Goal: Task Accomplishment & Management: Use online tool/utility

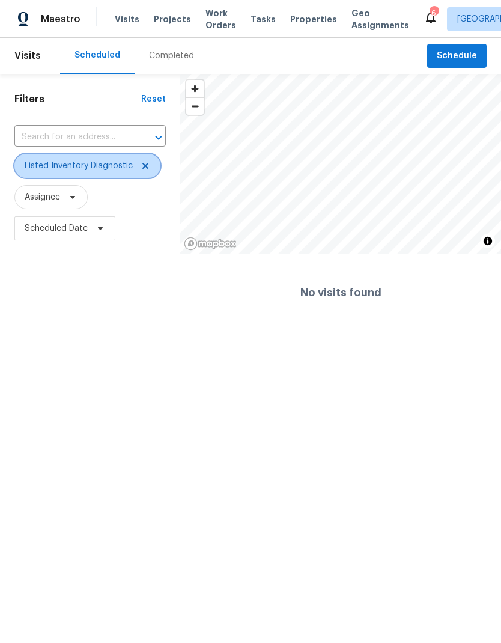
click at [144, 170] on icon at bounding box center [146, 166] width 10 height 10
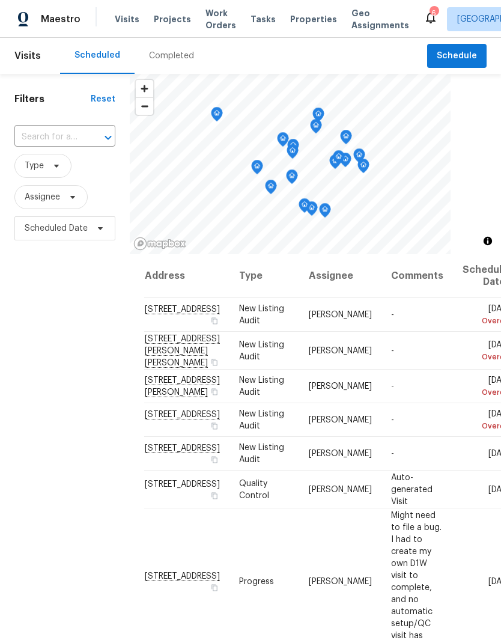
click at [174, 14] on span "Projects" at bounding box center [172, 19] width 37 height 12
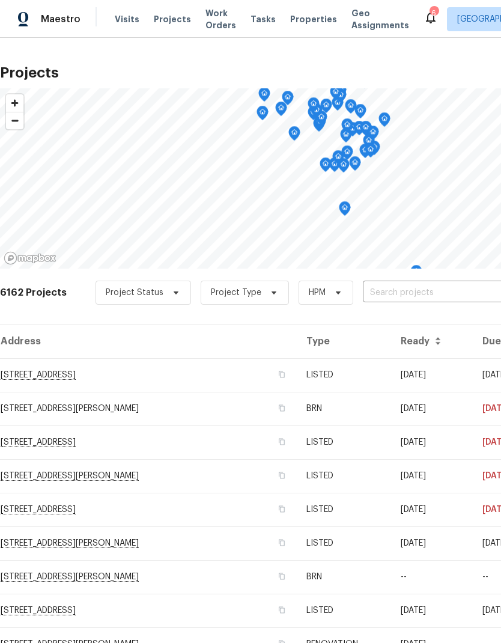
click at [393, 280] on div "6162 Projects Project Status Project Type HPM ​" at bounding box center [339, 300] width 679 height 48
click at [398, 297] on input "text" at bounding box center [432, 293] width 138 height 19
type input "13505"
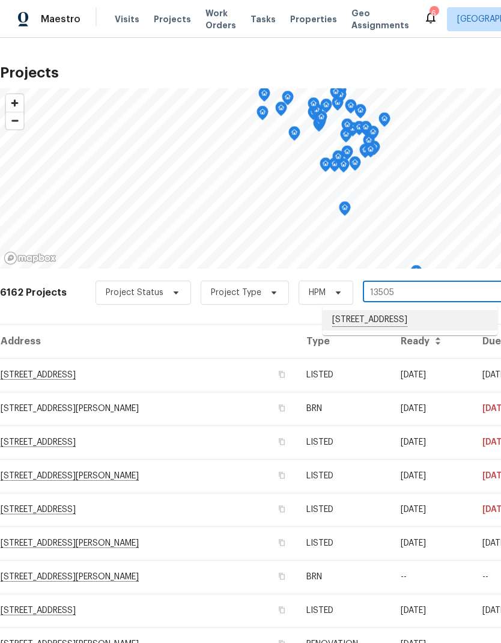
click at [399, 311] on li "[STREET_ADDRESS]" at bounding box center [410, 320] width 175 height 20
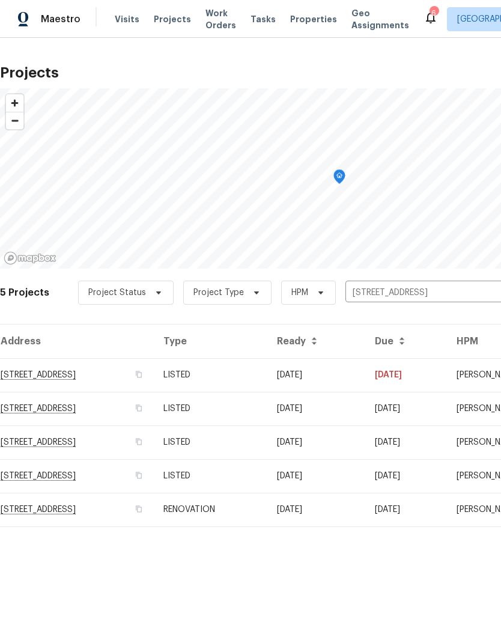
click at [109, 373] on td "[STREET_ADDRESS]" at bounding box center [77, 375] width 154 height 34
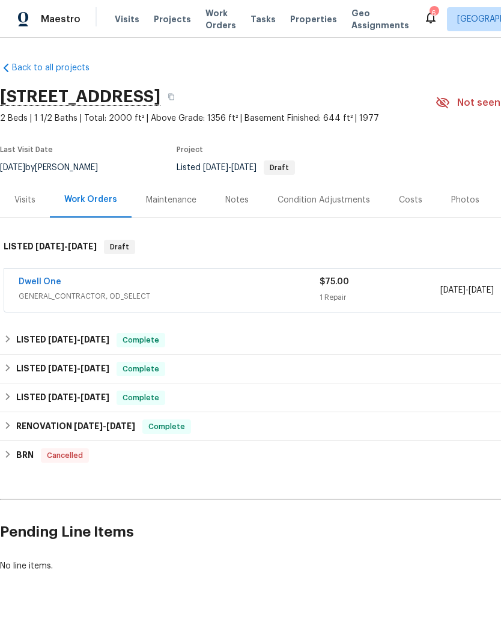
click at [46, 279] on link "Dwell One" at bounding box center [40, 282] width 43 height 8
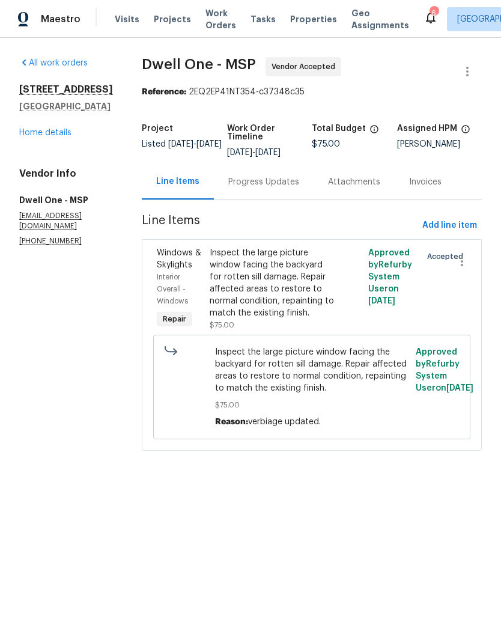
click at [260, 185] on div "Progress Updates" at bounding box center [263, 182] width 71 height 12
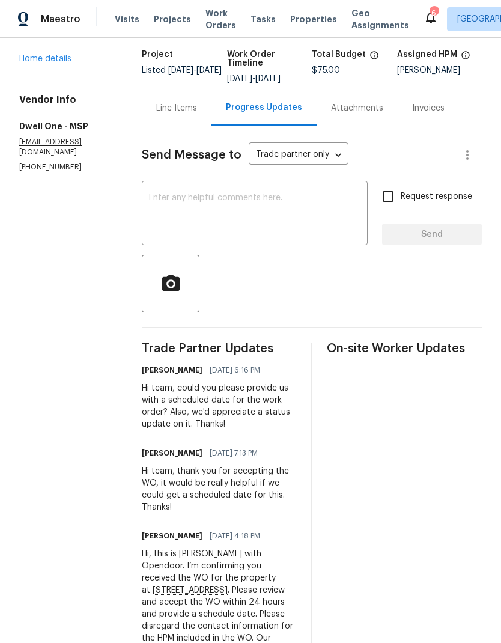
scroll to position [73, 0]
click at [166, 117] on div "Line Items" at bounding box center [177, 108] width 70 height 35
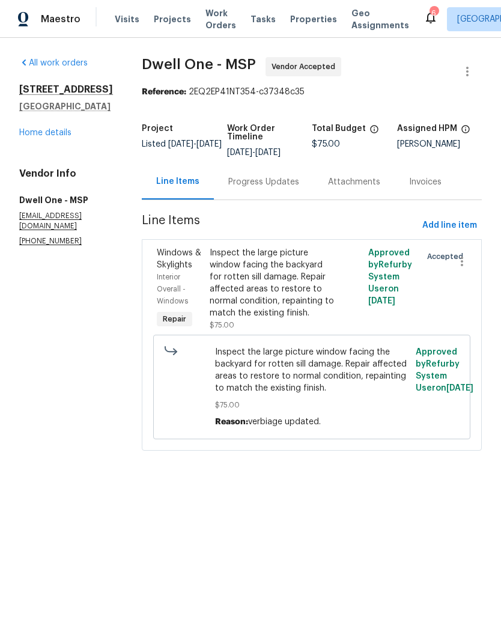
click at [49, 137] on link "Home details" at bounding box center [45, 133] width 52 height 8
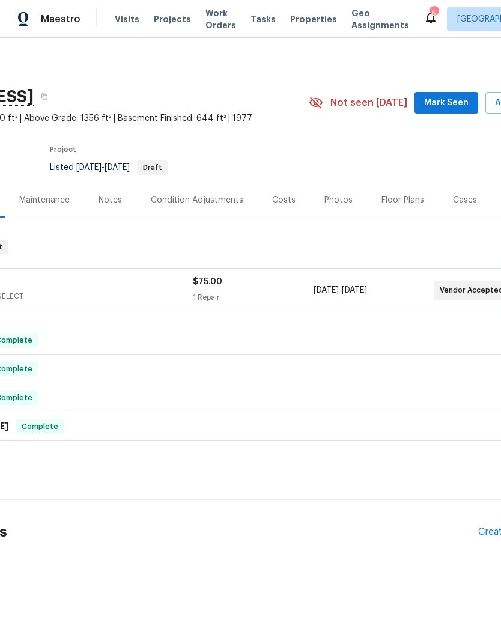
scroll to position [0, 126]
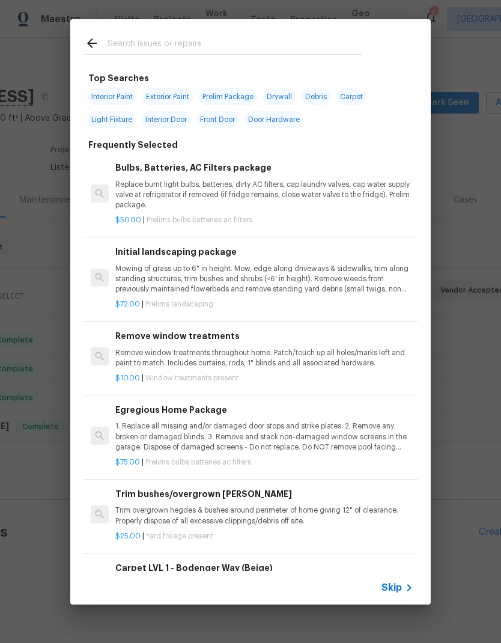
click at [187, 43] on input "text" at bounding box center [235, 45] width 255 height 18
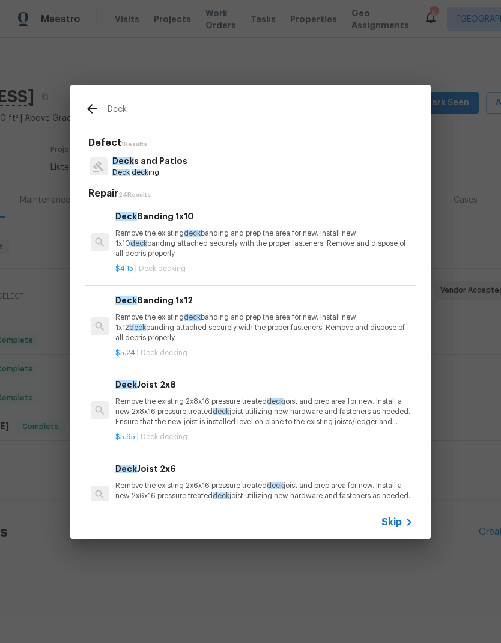
type input "Deck"
click at [240, 169] on div "Deck s and Patios Deck deck ing" at bounding box center [251, 166] width 332 height 32
click at [239, 169] on div "Deck s and Patios Deck deck ing" at bounding box center [251, 166] width 332 height 32
click at [145, 176] on span "deck" at bounding box center [140, 172] width 17 height 7
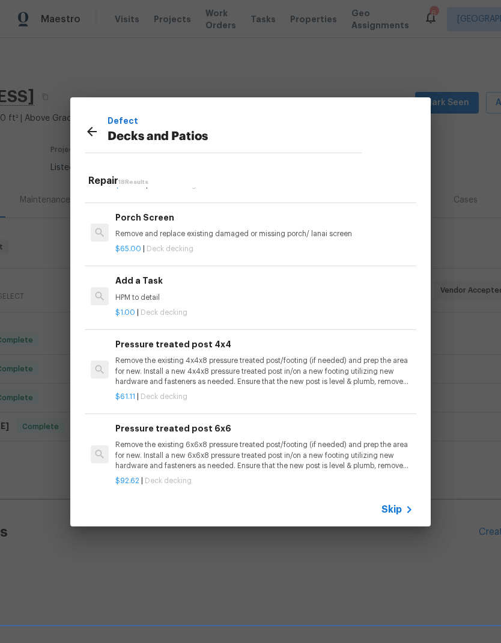
scroll to position [1164, 0]
click at [152, 293] on p "HPM to detail" at bounding box center [264, 298] width 298 height 10
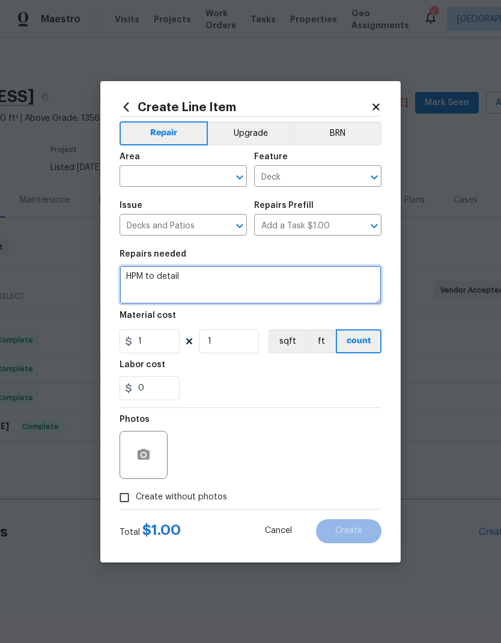
click at [195, 276] on textarea "HPM to detail" at bounding box center [251, 285] width 262 height 38
type textarea "H"
type textarea "P"
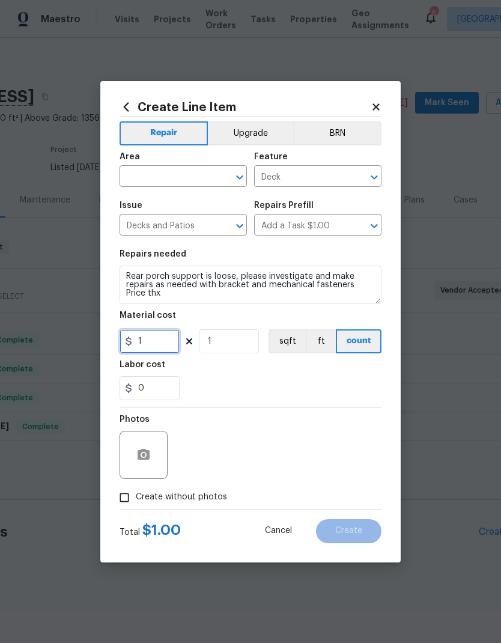
click at [162, 345] on input "1" at bounding box center [150, 341] width 60 height 24
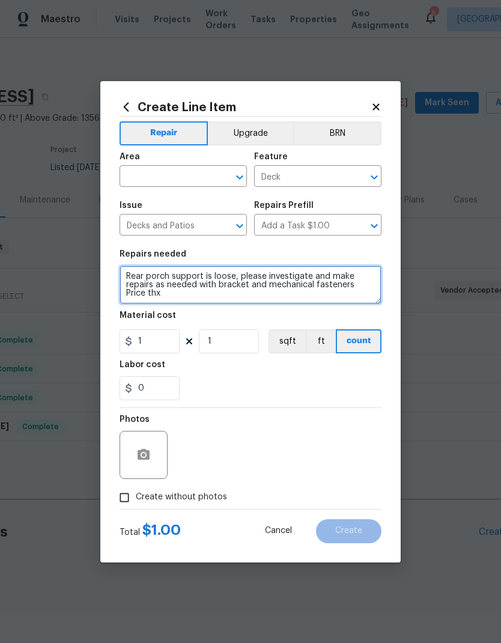
click at [193, 303] on textarea "Rear porch support is loose, please investigate and make repairs as needed with…" at bounding box center [251, 285] width 262 height 38
type textarea "Rear porch support is loose, please investigate and make repairs as needed with…"
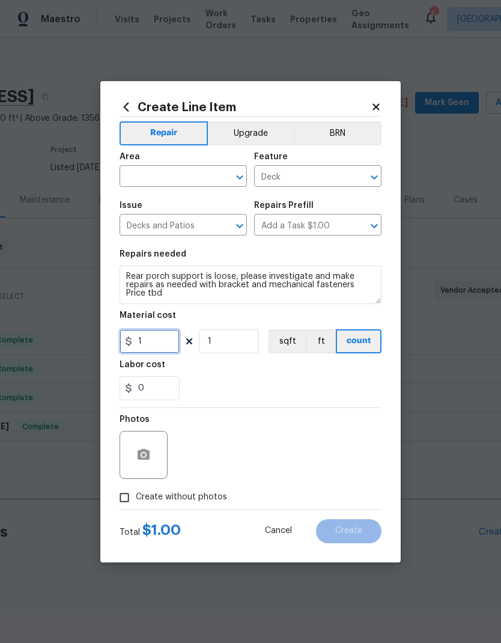
click at [154, 351] on input "1" at bounding box center [150, 341] width 60 height 24
type input "100"
click at [261, 384] on div "0" at bounding box center [251, 388] width 262 height 24
click at [162, 172] on input "text" at bounding box center [167, 177] width 94 height 19
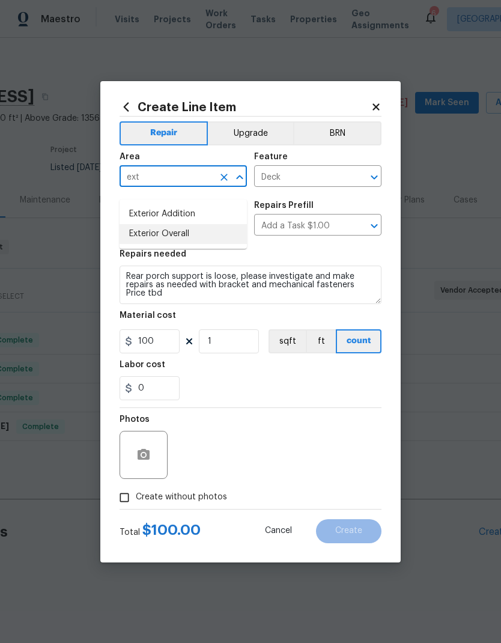
click at [183, 228] on li "Exterior Overall" at bounding box center [183, 234] width 127 height 20
type input "Exterior Overall"
click at [285, 387] on div "0" at bounding box center [251, 388] width 262 height 24
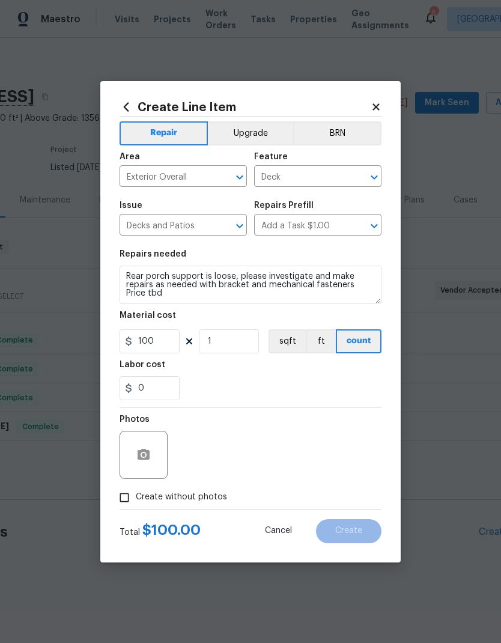
click at [129, 498] on input "Create without photos" at bounding box center [124, 497] width 23 height 23
checkbox input "true"
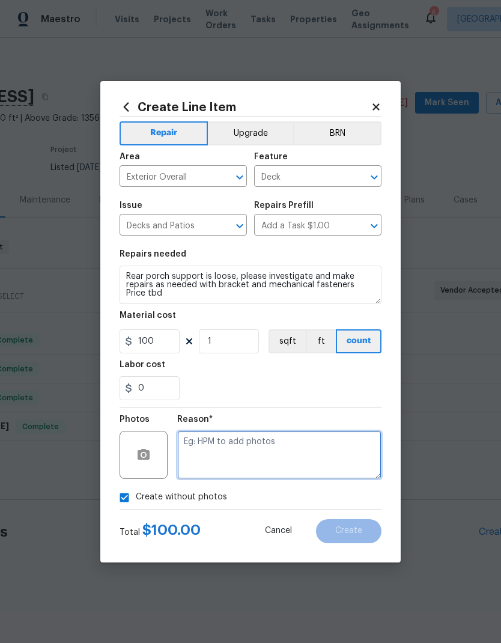
click at [267, 446] on textarea at bounding box center [279, 455] width 204 height 48
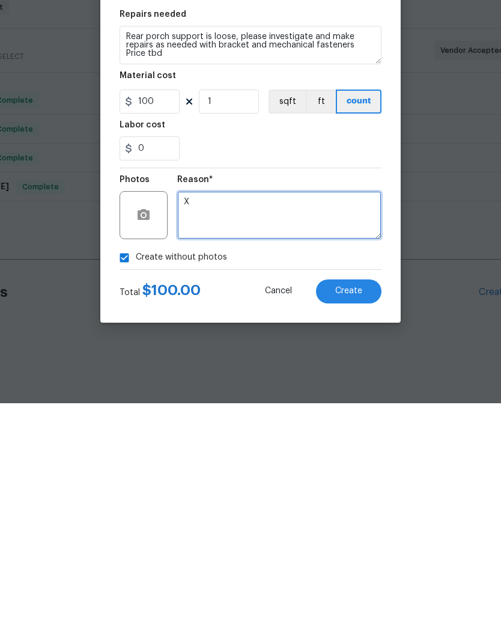
type textarea "X"
click at [356, 526] on span "Create" at bounding box center [348, 530] width 27 height 9
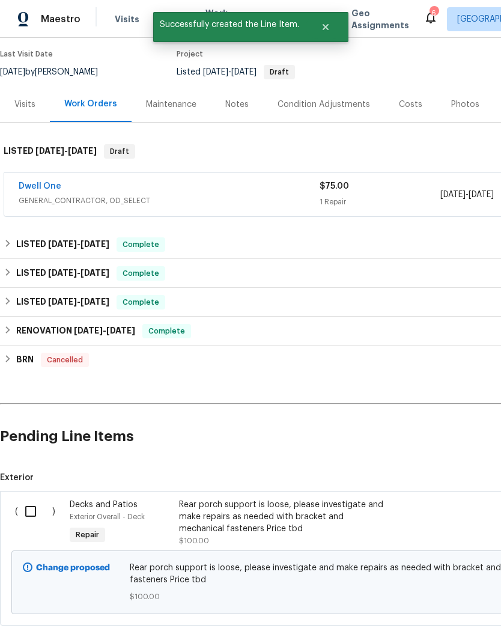
scroll to position [94, 0]
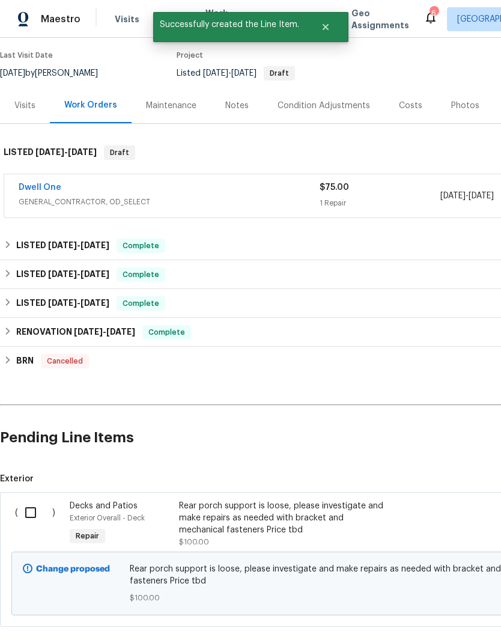
click at [34, 500] on input "checkbox" at bounding box center [35, 512] width 34 height 25
checkbox input "true"
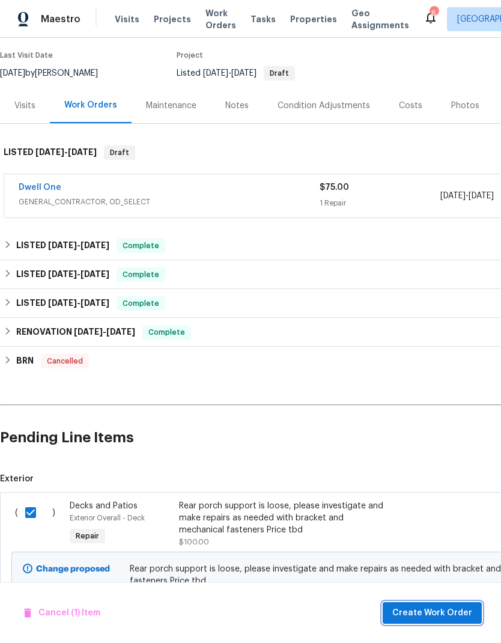
click at [448, 612] on span "Create Work Order" at bounding box center [432, 613] width 80 height 15
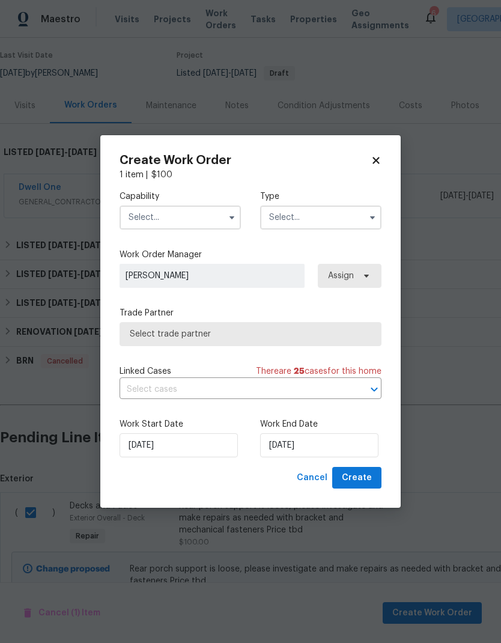
click at [185, 216] on input "text" at bounding box center [180, 217] width 121 height 24
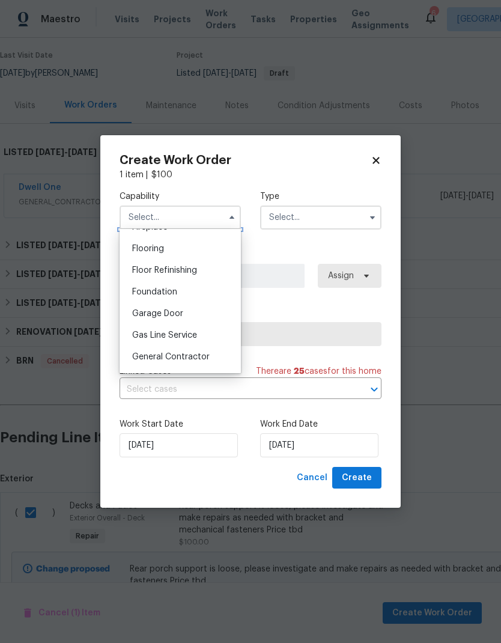
scroll to position [460, 0]
click at [184, 359] on span "General Contractor" at bounding box center [171, 357] width 78 height 8
type input "General Contractor"
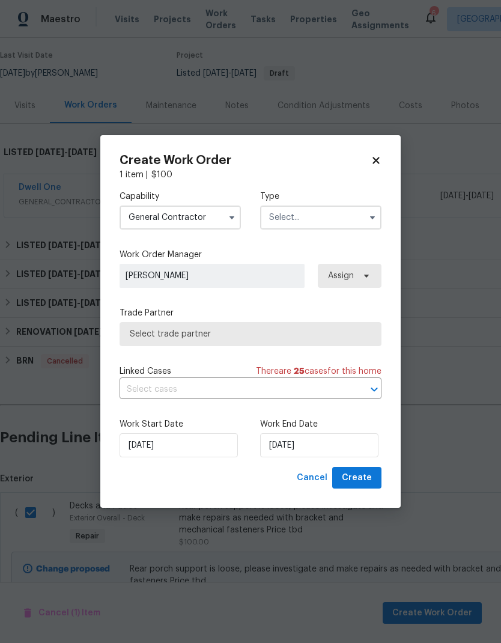
click at [331, 216] on input "text" at bounding box center [320, 217] width 121 height 24
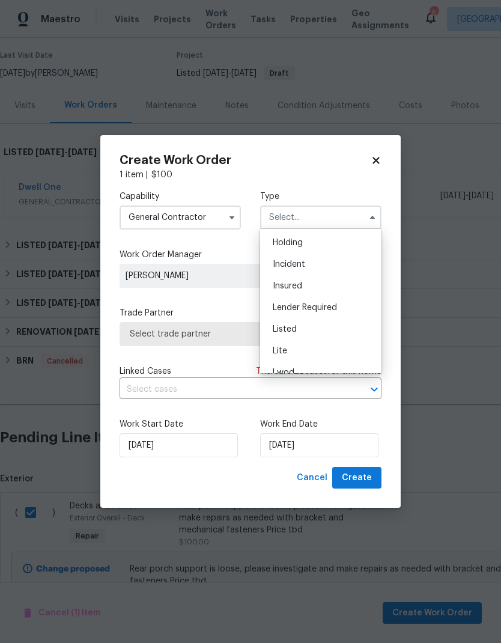
scroll to position [64, 0]
click at [306, 311] on div "Listed" at bounding box center [320, 309] width 115 height 22
type input "Listed"
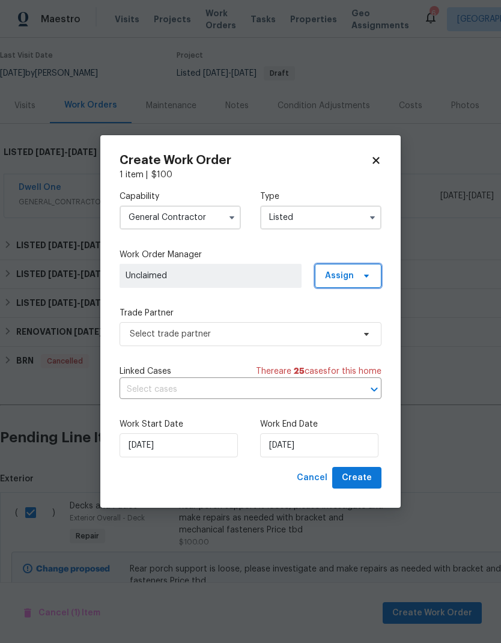
click at [351, 271] on span "Assign" at bounding box center [339, 276] width 29 height 12
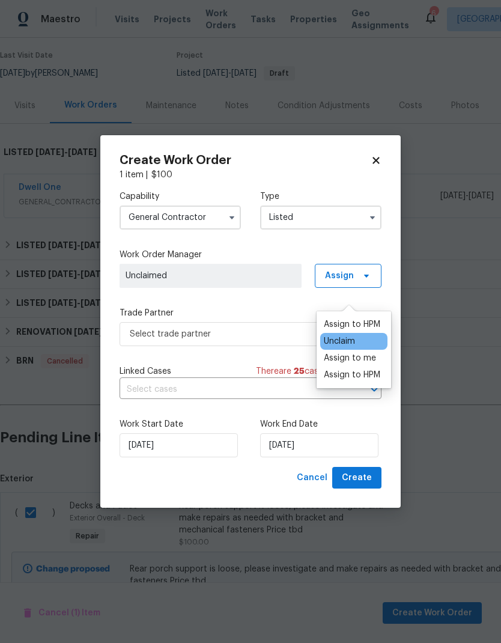
click at [369, 318] on div "Assign to HPM" at bounding box center [352, 324] width 56 height 12
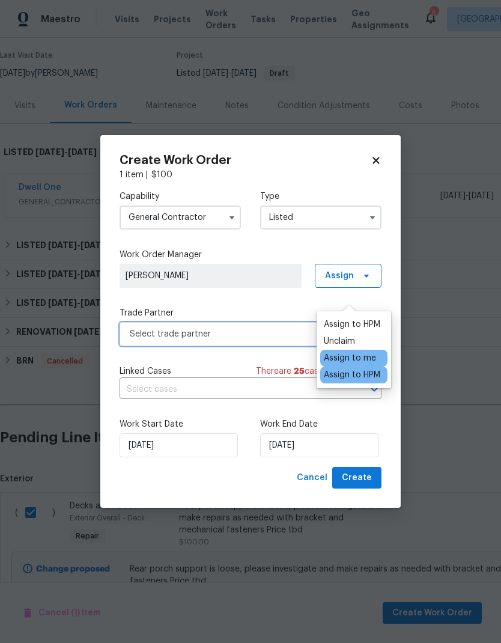
click at [248, 336] on span "Select trade partner" at bounding box center [242, 334] width 224 height 12
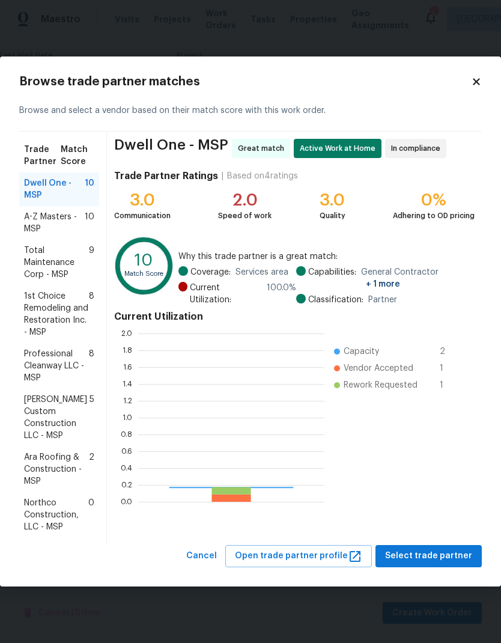
scroll to position [168, 186]
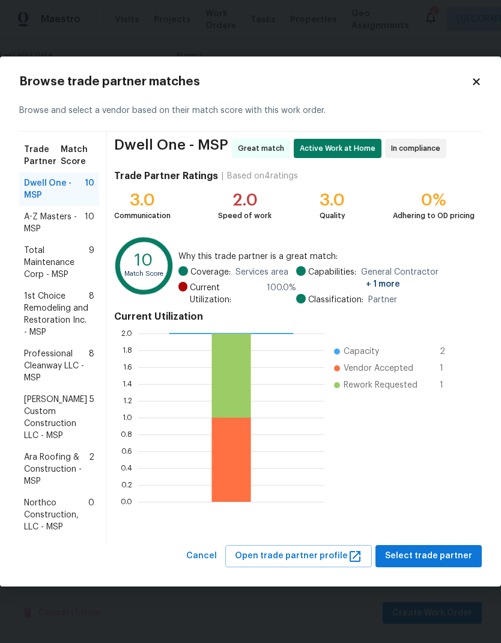
click at [59, 270] on span "Total Maintenance Corp - MSP" at bounding box center [56, 263] width 65 height 36
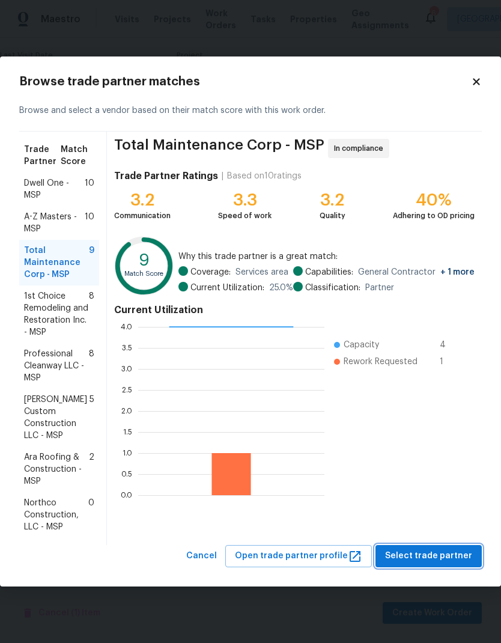
click at [448, 549] on span "Select trade partner" at bounding box center [428, 556] width 87 height 15
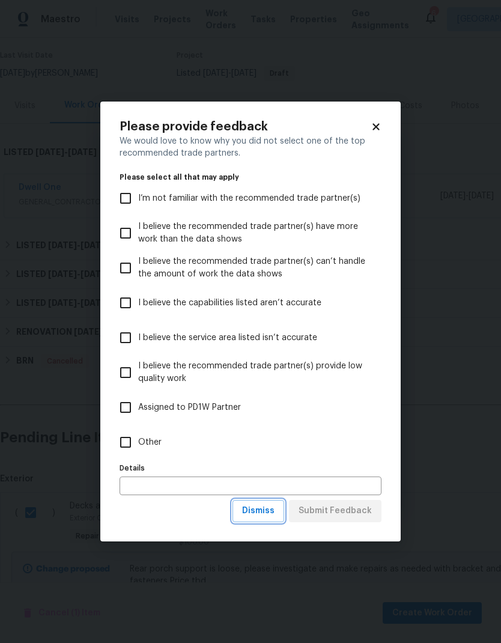
click at [266, 506] on span "Dismiss" at bounding box center [258, 511] width 32 height 15
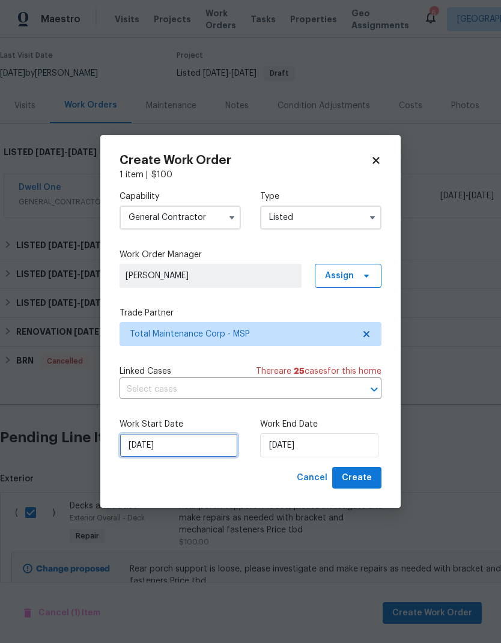
click at [201, 449] on input "[DATE]" at bounding box center [179, 445] width 118 height 24
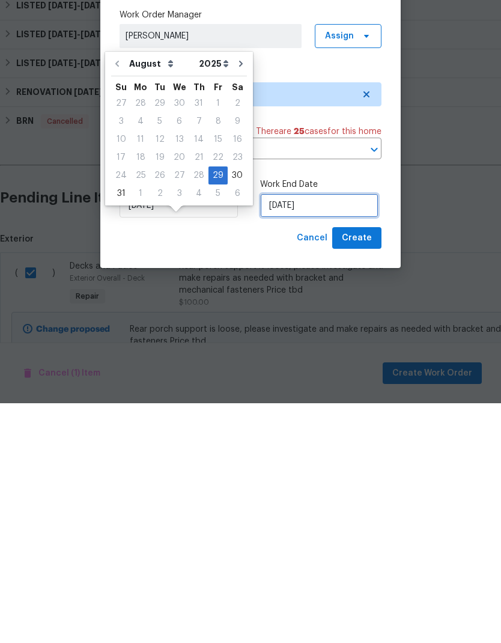
click at [319, 433] on input "[DATE]" at bounding box center [319, 445] width 118 height 24
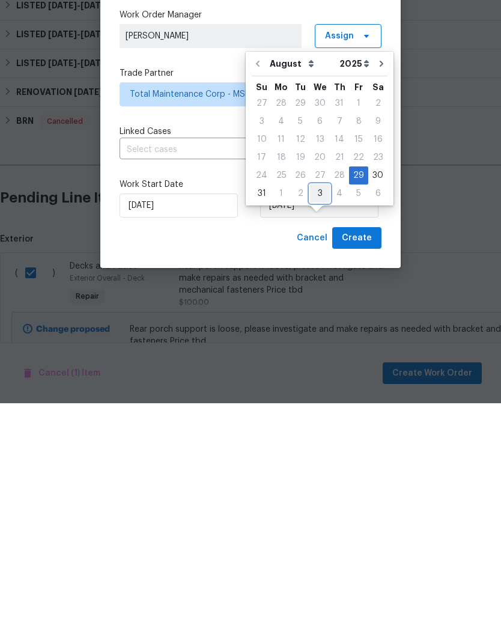
click at [316, 425] on div "3" at bounding box center [320, 433] width 20 height 17
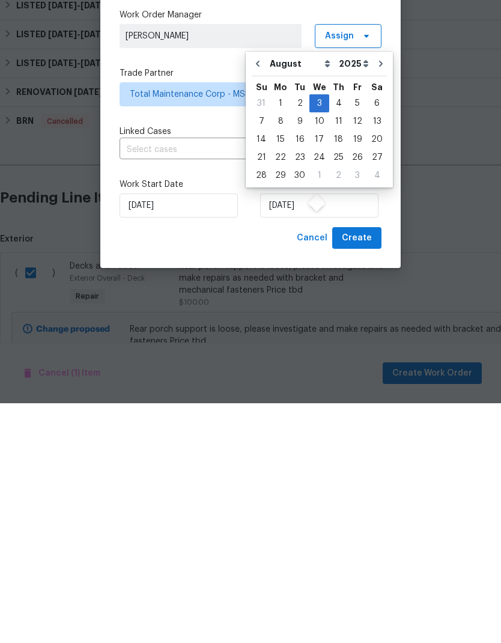
type input "[DATE]"
select select "8"
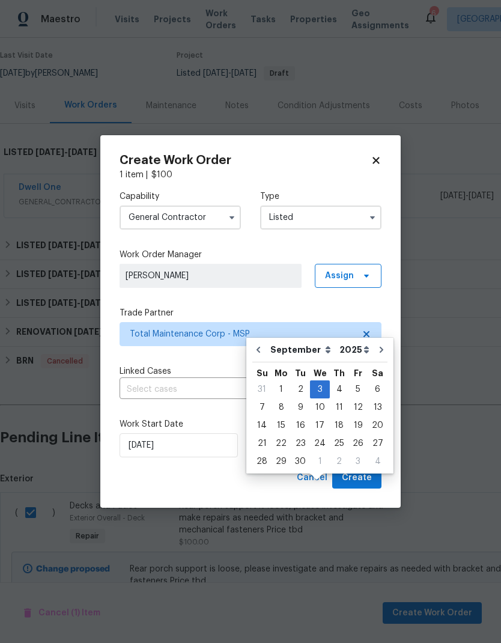
click at [228, 499] on div "Create Work Order 1 item | $ 100 Capability General Contractor Type Listed Work…" at bounding box center [250, 321] width 300 height 373
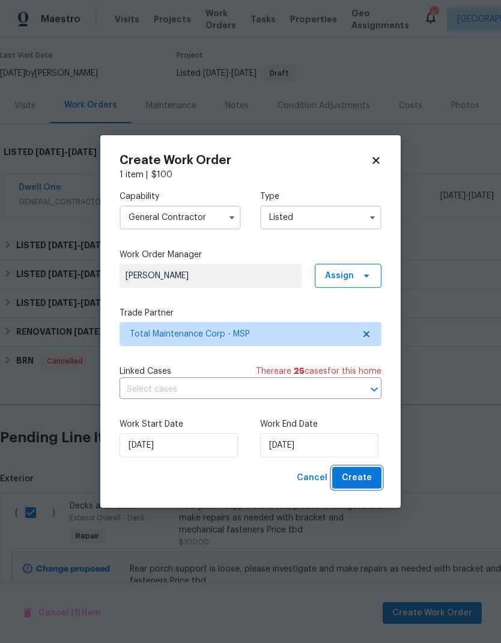
click at [369, 476] on span "Create" at bounding box center [357, 477] width 30 height 15
checkbox input "false"
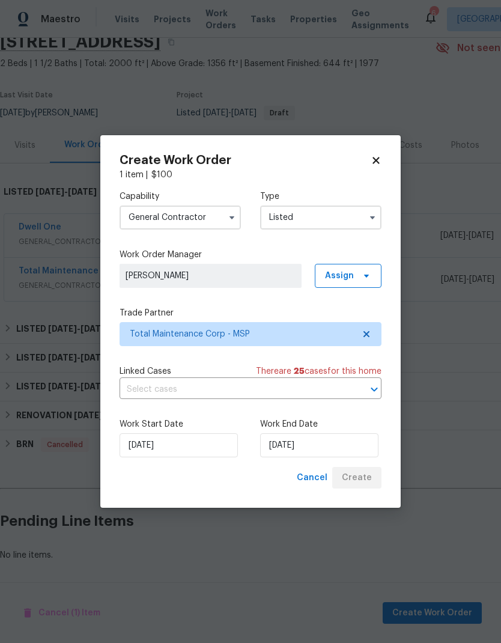
scroll to position [6, 0]
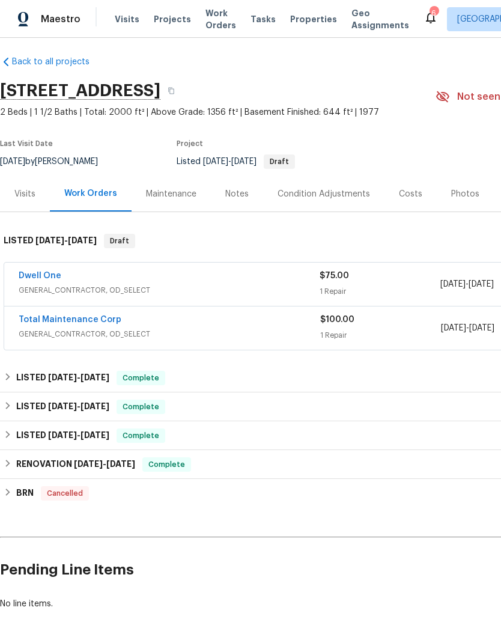
click at [97, 315] on link "Total Maintenance Corp" at bounding box center [70, 319] width 103 height 8
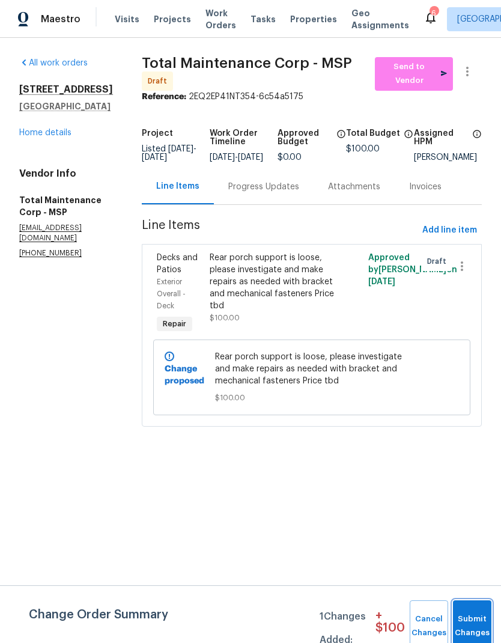
click at [482, 617] on button "Submit Changes" at bounding box center [472, 626] width 38 height 52
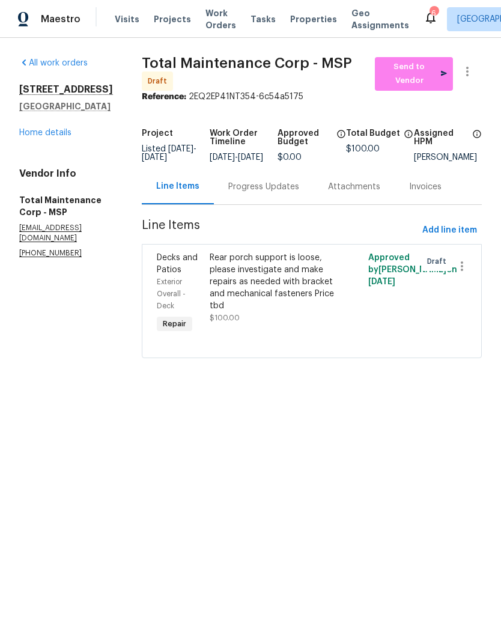
click at [277, 294] on div "Rear porch support is loose, please investigate and make repairs as needed with…" at bounding box center [272, 282] width 125 height 60
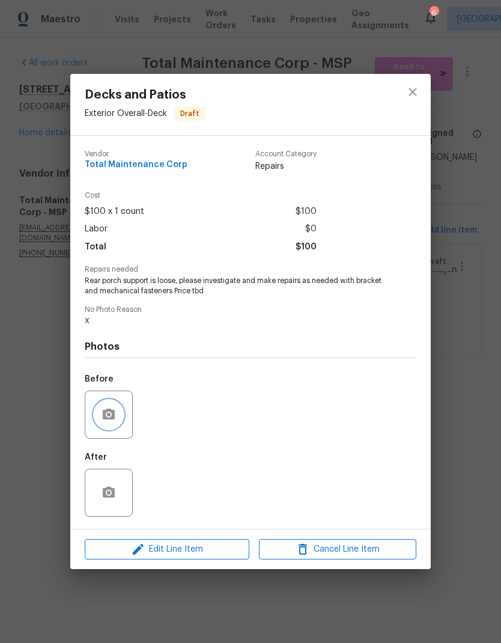
click at [115, 421] on icon "button" at bounding box center [109, 414] width 14 height 14
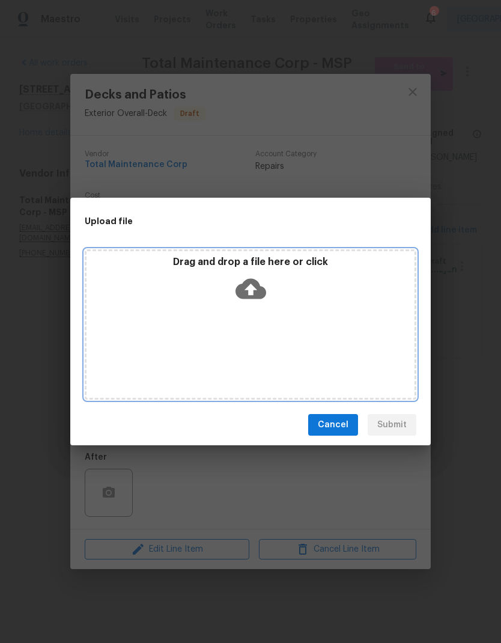
click at [268, 291] on div "Drag and drop a file here or click" at bounding box center [251, 282] width 328 height 52
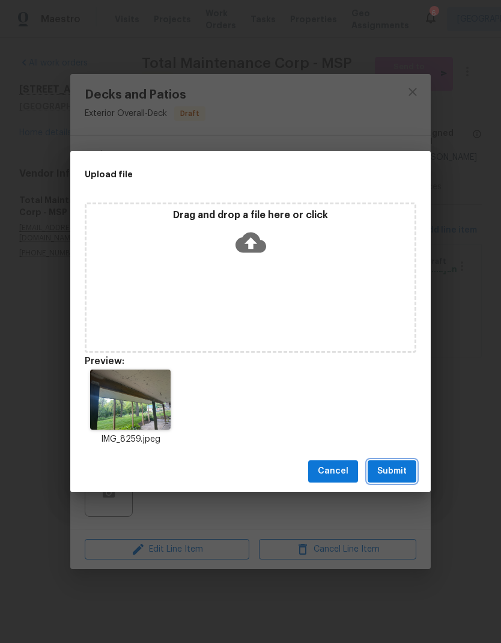
click at [401, 463] on button "Submit" at bounding box center [392, 471] width 49 height 22
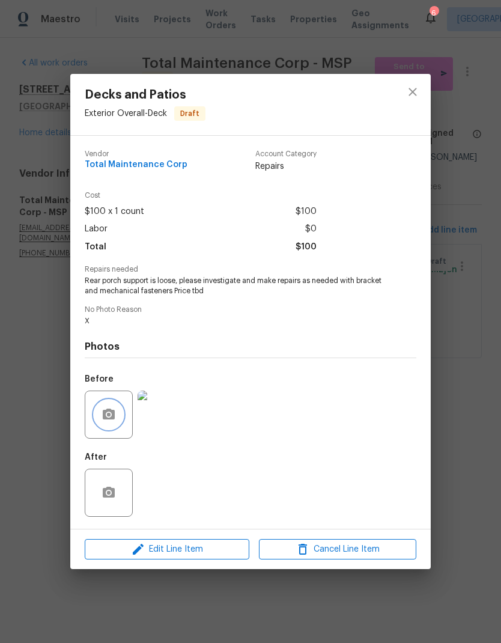
click at [115, 412] on icon "button" at bounding box center [109, 414] width 14 height 14
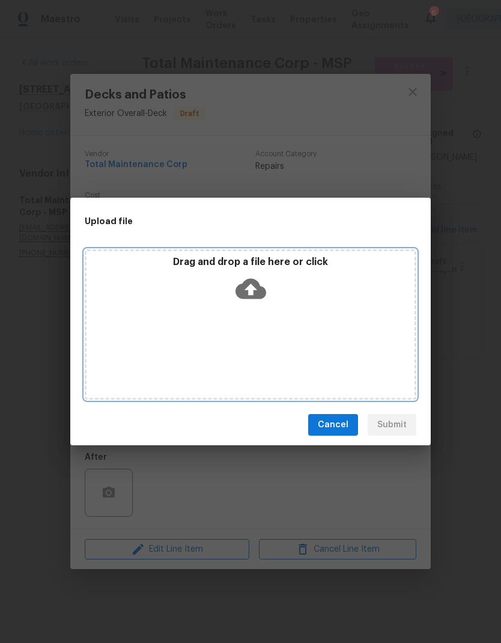
click at [260, 287] on icon at bounding box center [251, 289] width 31 height 20
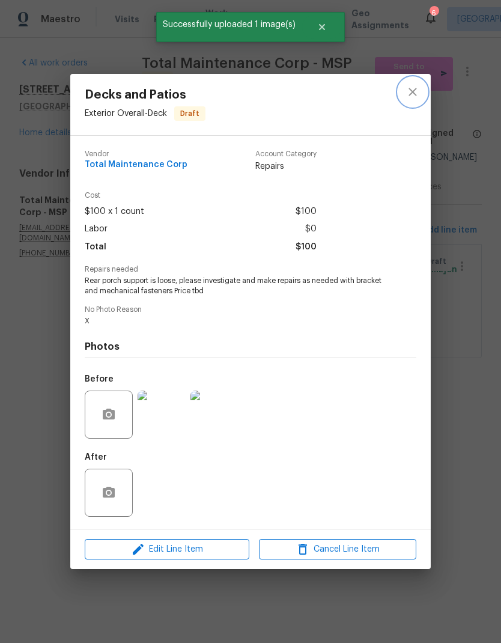
click at [416, 91] on icon "close" at bounding box center [413, 92] width 14 height 14
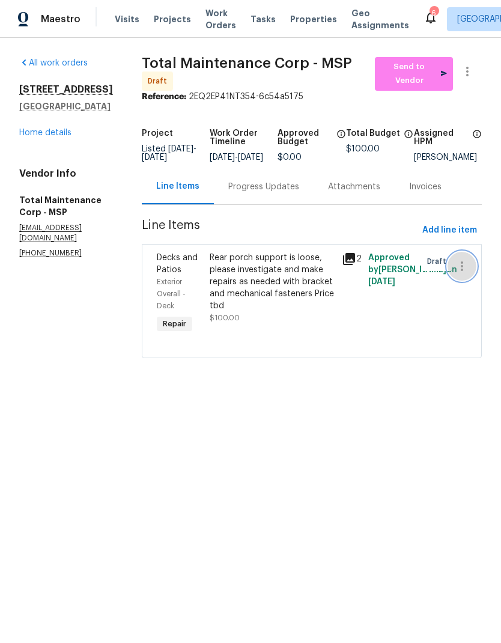
click at [462, 270] on icon "button" at bounding box center [462, 266] width 14 height 14
click at [472, 272] on li "Cancel" at bounding box center [468, 270] width 46 height 20
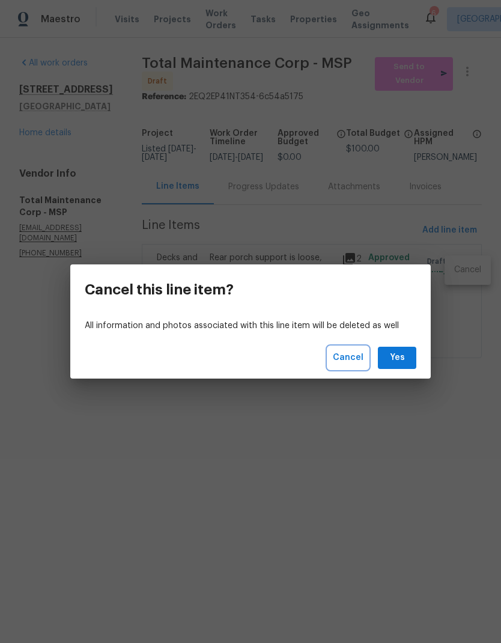
click at [345, 358] on span "Cancel" at bounding box center [348, 357] width 31 height 15
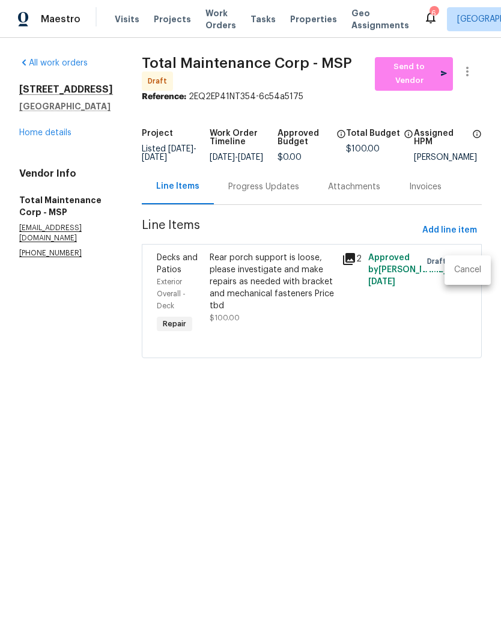
click at [51, 159] on div at bounding box center [250, 321] width 501 height 643
click at [56, 137] on link "Home details" at bounding box center [45, 133] width 52 height 8
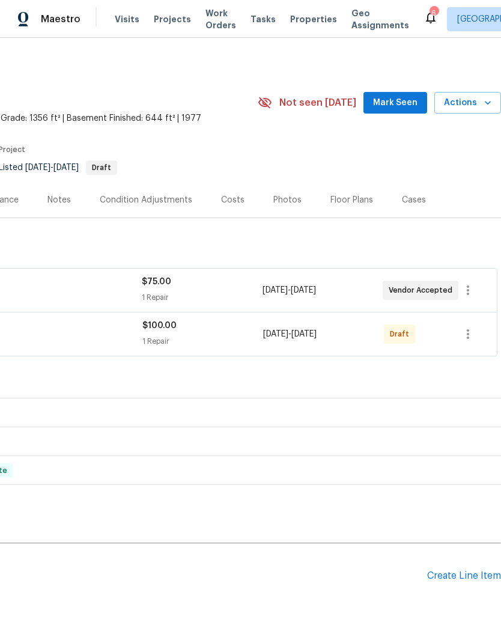
scroll to position [0, 178]
click at [473, 335] on icon "button" at bounding box center [468, 334] width 14 height 14
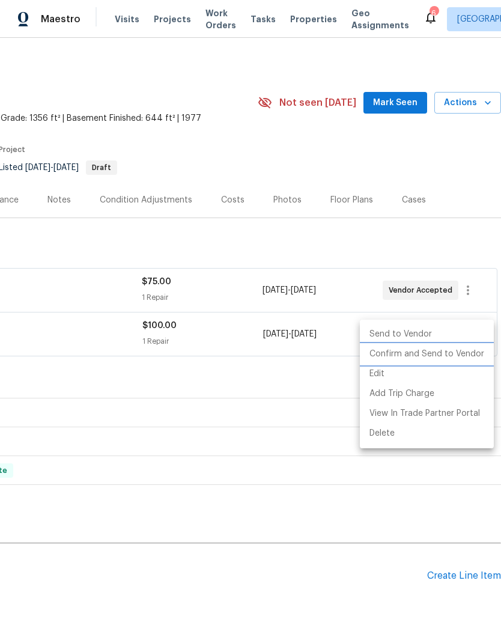
click at [443, 355] on li "Confirm and Send to Vendor" at bounding box center [427, 354] width 134 height 20
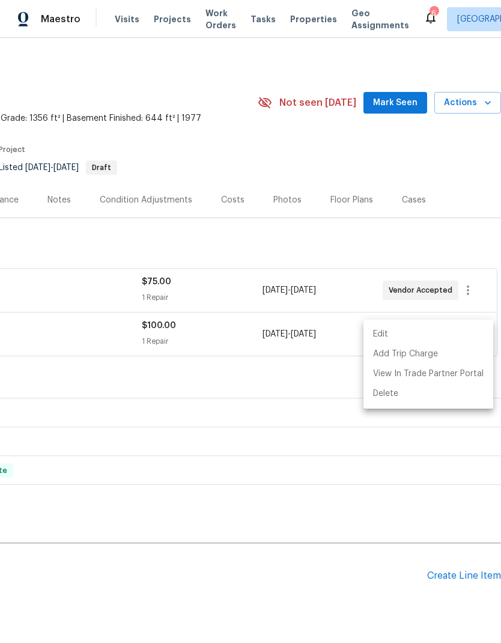
click at [173, 387] on div at bounding box center [250, 321] width 501 height 643
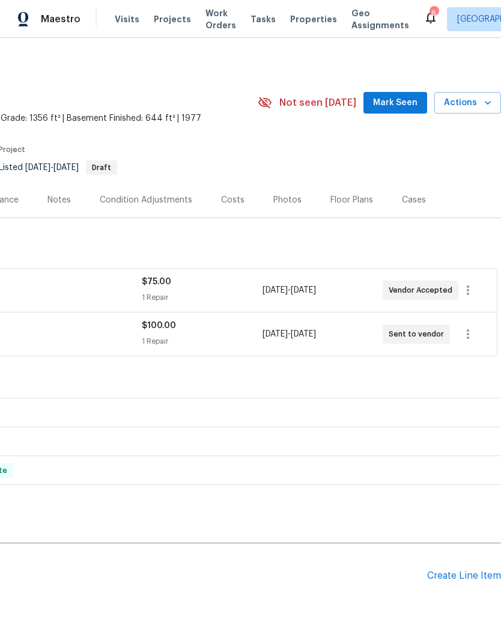
click at [482, 100] on icon "button" at bounding box center [488, 103] width 12 height 12
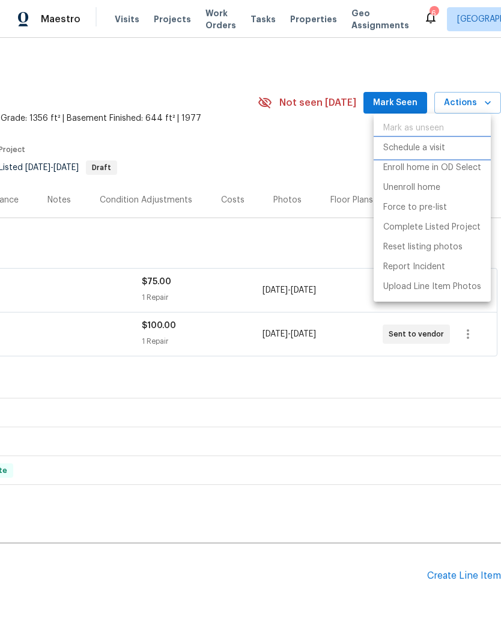
click at [424, 148] on p "Schedule a visit" at bounding box center [414, 148] width 62 height 13
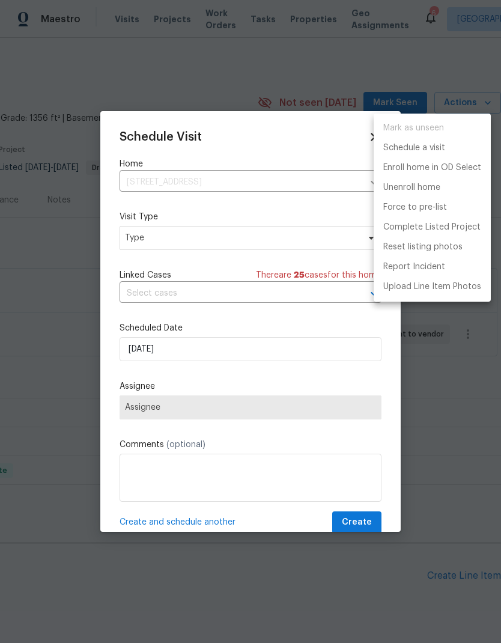
click at [212, 234] on div at bounding box center [250, 321] width 501 height 643
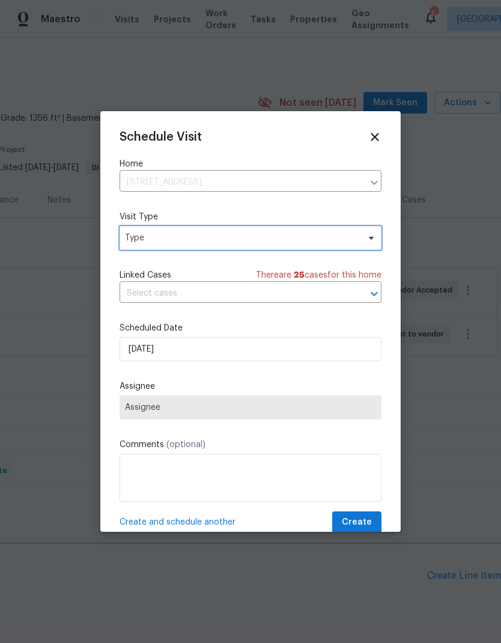
click at [256, 243] on span "Type" at bounding box center [242, 238] width 234 height 12
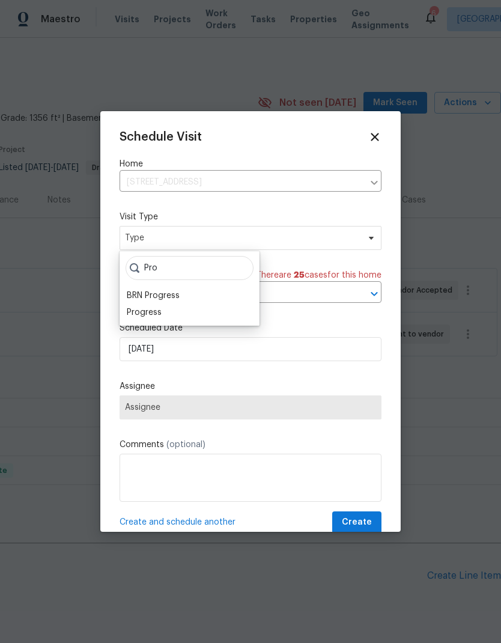
type input "Pro"
click at [159, 311] on div "Progress" at bounding box center [144, 312] width 35 height 12
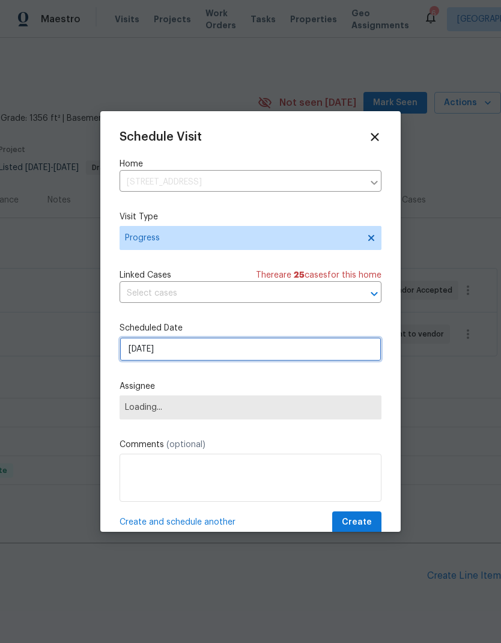
click at [223, 347] on input "[DATE]" at bounding box center [251, 349] width 262 height 24
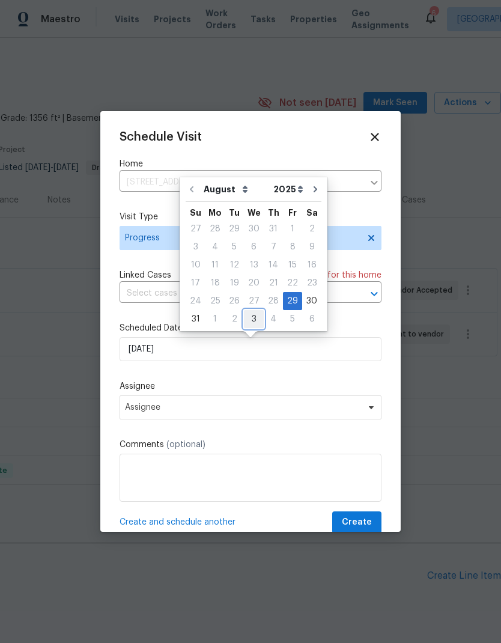
click at [256, 323] on div "3" at bounding box center [254, 319] width 20 height 17
type input "[DATE]"
select select "8"
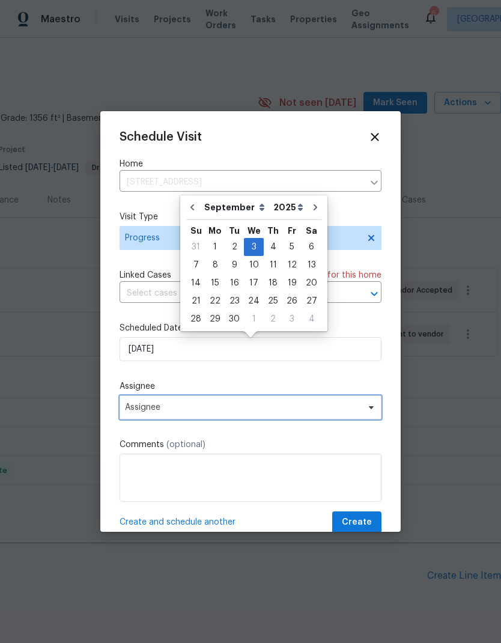
click at [208, 411] on span "Assignee" at bounding box center [243, 408] width 236 height 10
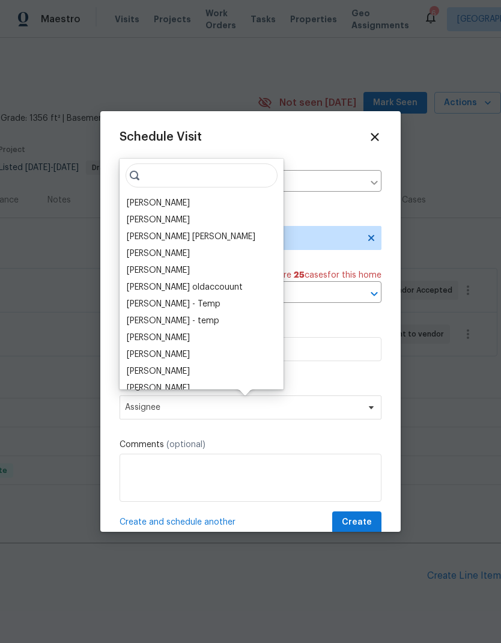
click at [172, 207] on div "[PERSON_NAME]" at bounding box center [158, 203] width 63 height 12
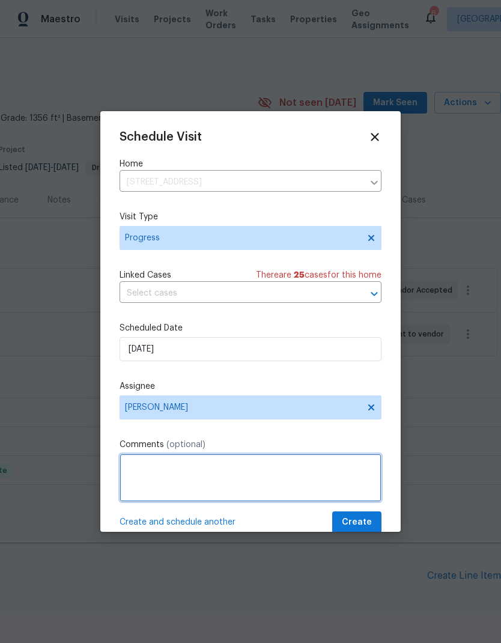
click at [224, 469] on textarea at bounding box center [251, 478] width 262 height 48
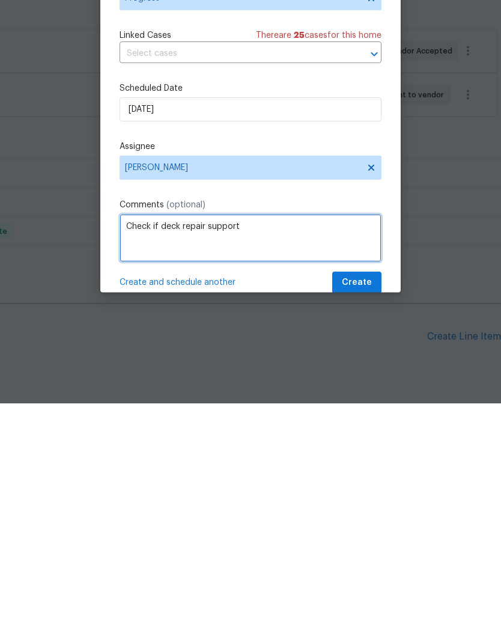
type textarea "Check if deck repair support"
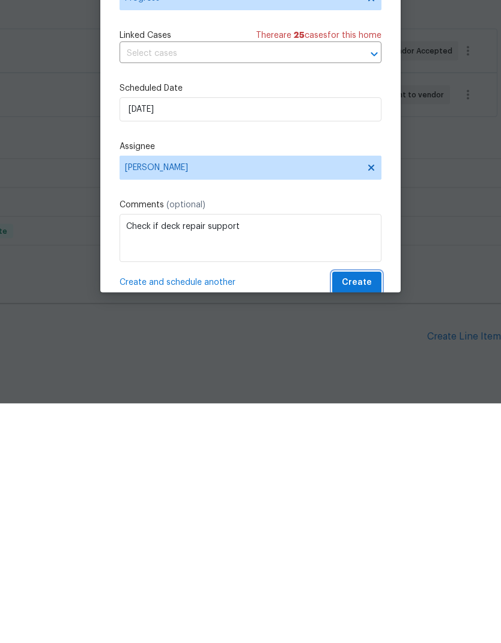
click at [366, 515] on span "Create" at bounding box center [357, 522] width 30 height 15
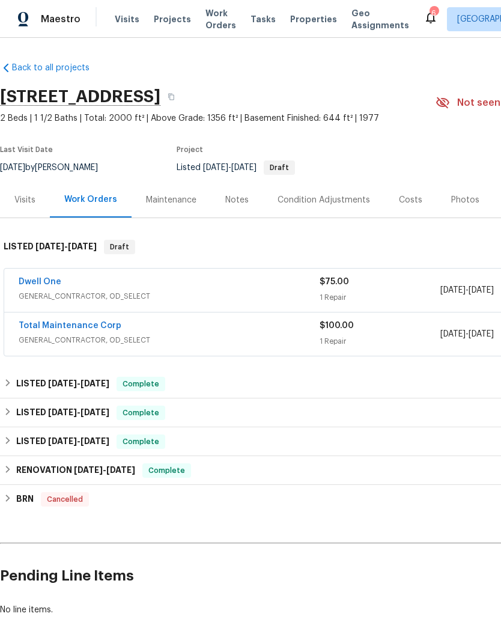
scroll to position [0, 0]
click at [122, 22] on span "Visits" at bounding box center [127, 19] width 25 height 12
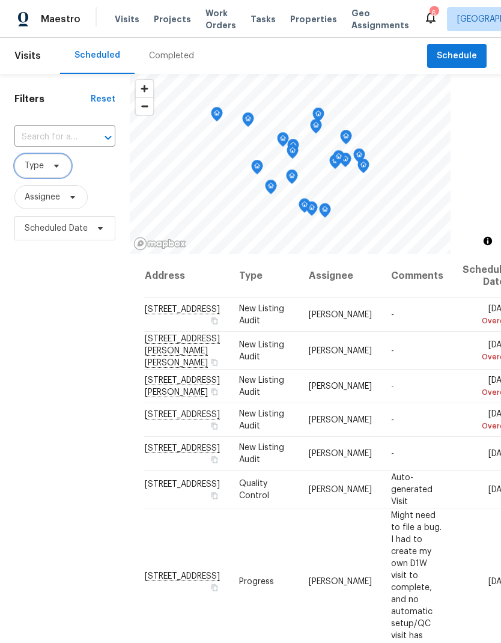
click at [58, 160] on span "Type" at bounding box center [42, 166] width 57 height 24
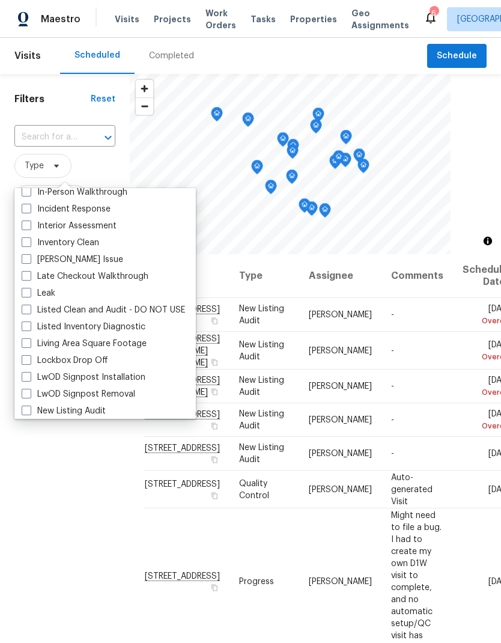
scroll to position [485, 0]
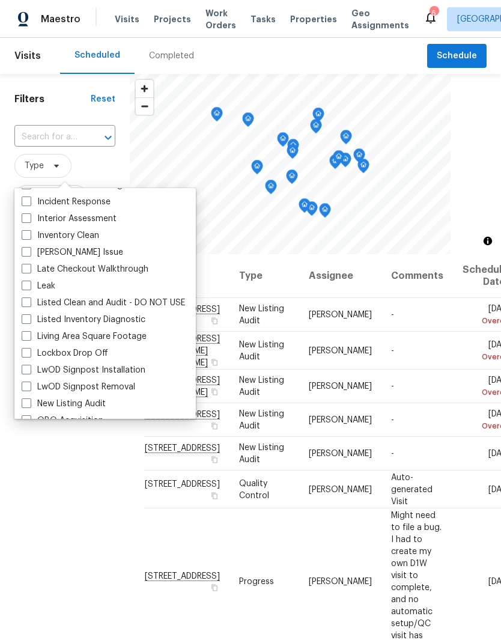
click at [28, 323] on span at bounding box center [27, 319] width 10 height 10
click at [28, 321] on input "Listed Inventory Diagnostic" at bounding box center [26, 318] width 8 height 8
checkbox input "true"
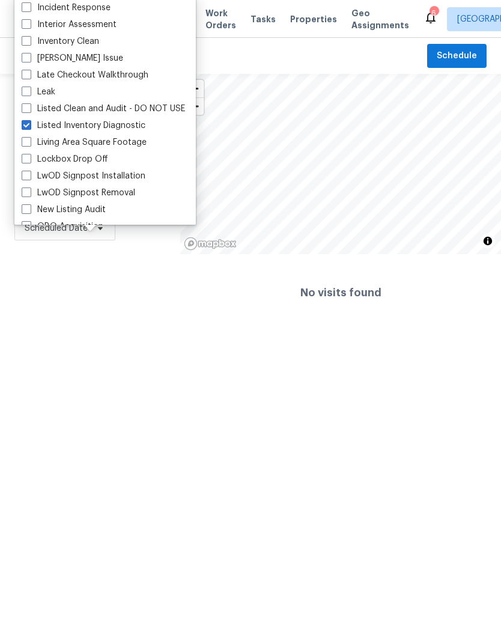
click at [80, 331] on html "Maestro Visits Projects Work Orders Tasks Properties Geo Assignments 6 [GEOGRAP…" at bounding box center [250, 165] width 501 height 331
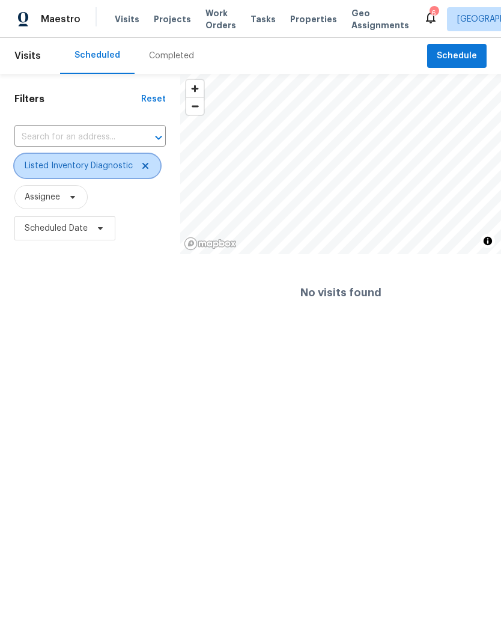
click at [146, 168] on icon at bounding box center [146, 166] width 10 height 10
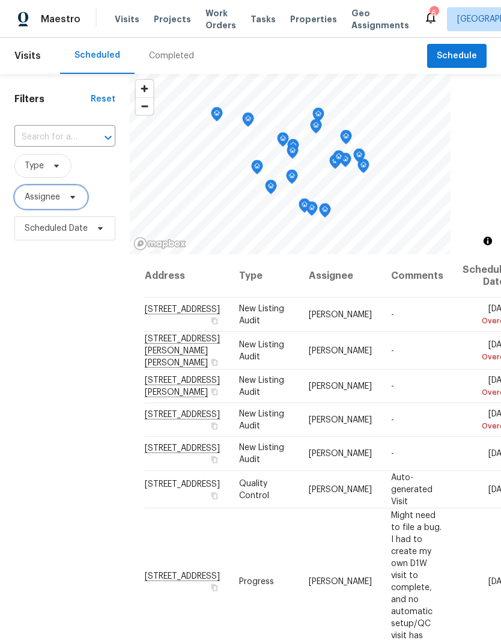
click at [65, 205] on span "Assignee" at bounding box center [50, 197] width 73 height 24
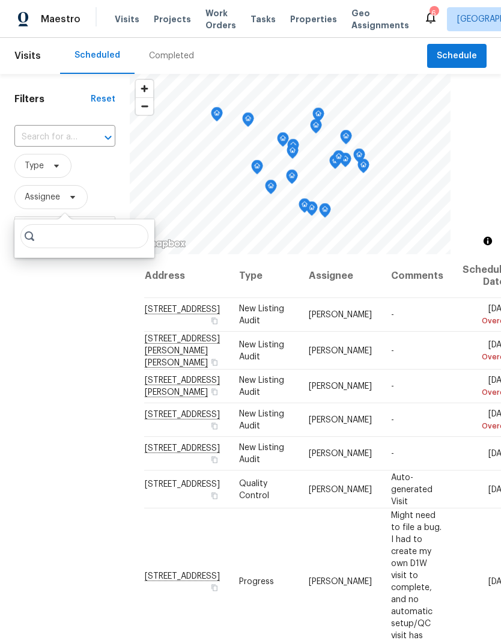
click at [52, 347] on div "Filters Reset ​ Type Assignee Scheduled Date" at bounding box center [65, 421] width 130 height 695
